Goal: Browse casually

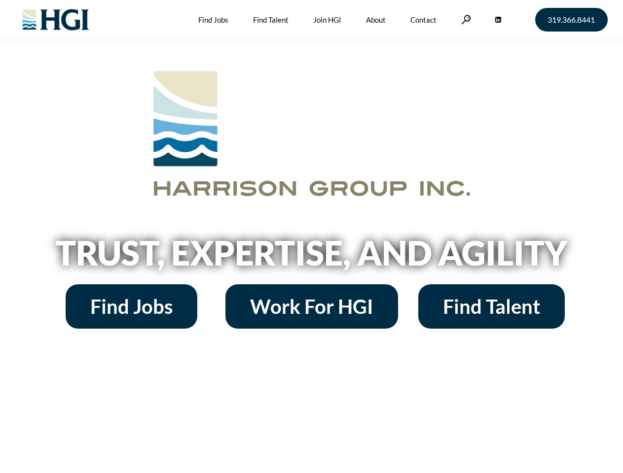
click at [311, 237] on h2 "Trust, Expertise, and Agility" at bounding box center [312, 253] width 562 height 34
click at [464, 19] on link at bounding box center [466, 19] width 10 height 9
click at [311, 256] on h2 "Trust, Expertise, and Agility" at bounding box center [312, 253] width 562 height 34
click at [311, 237] on h2 "Trust, Expertise, and Agility" at bounding box center [312, 253] width 562 height 34
click at [464, 19] on link at bounding box center [466, 19] width 10 height 9
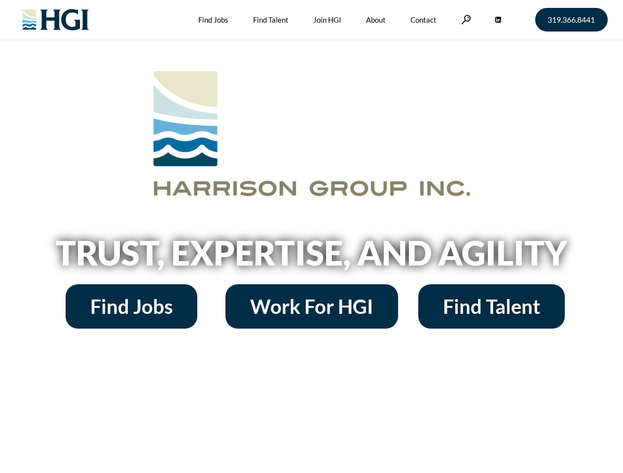
click at [311, 256] on h2 "Trust, Expertise, and Agility" at bounding box center [312, 253] width 562 height 34
